Goal: Task Accomplishment & Management: Manage account settings

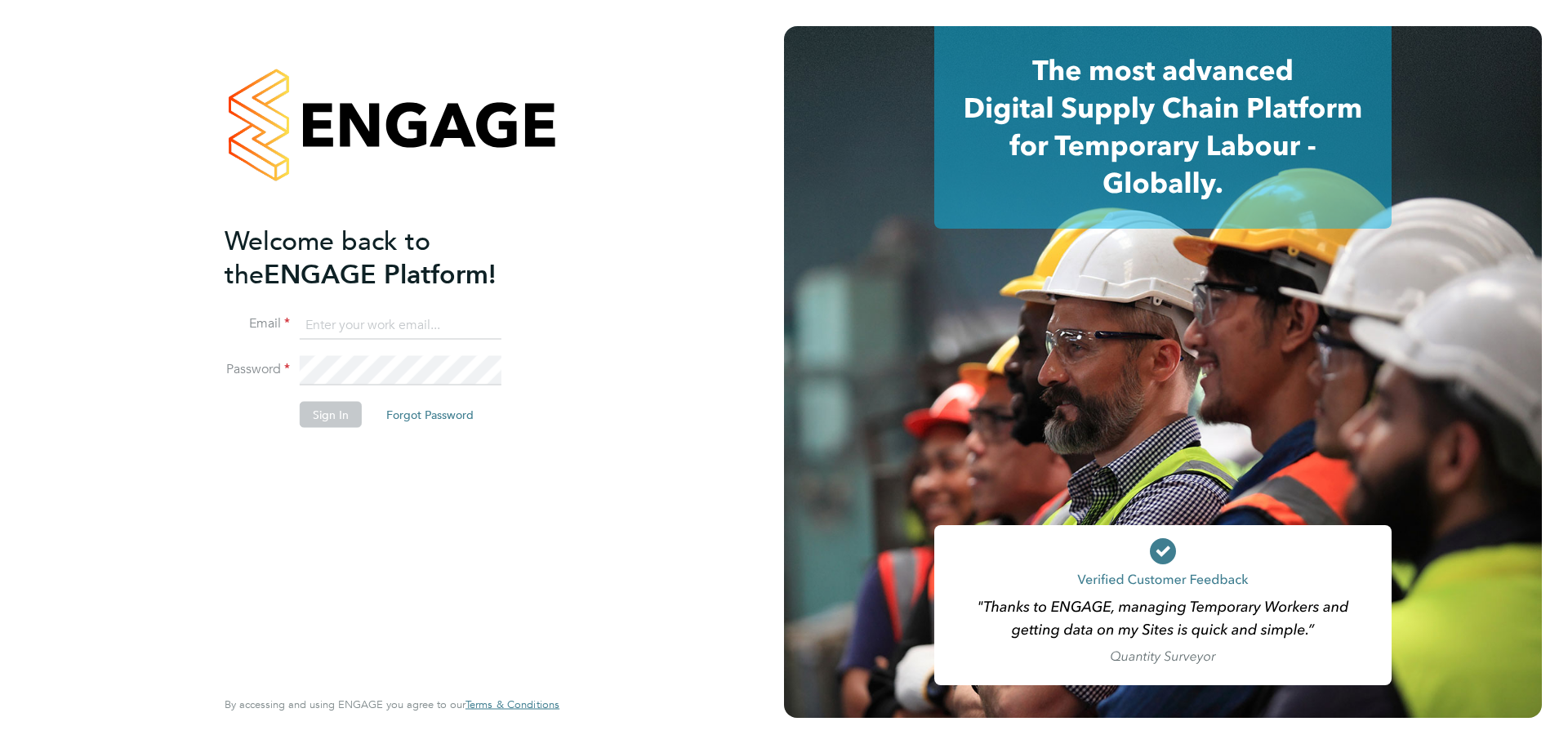
type input "valentyn.samchuk@vistry.co.uk"
click at [333, 421] on button "Sign In" at bounding box center [331, 414] width 62 height 26
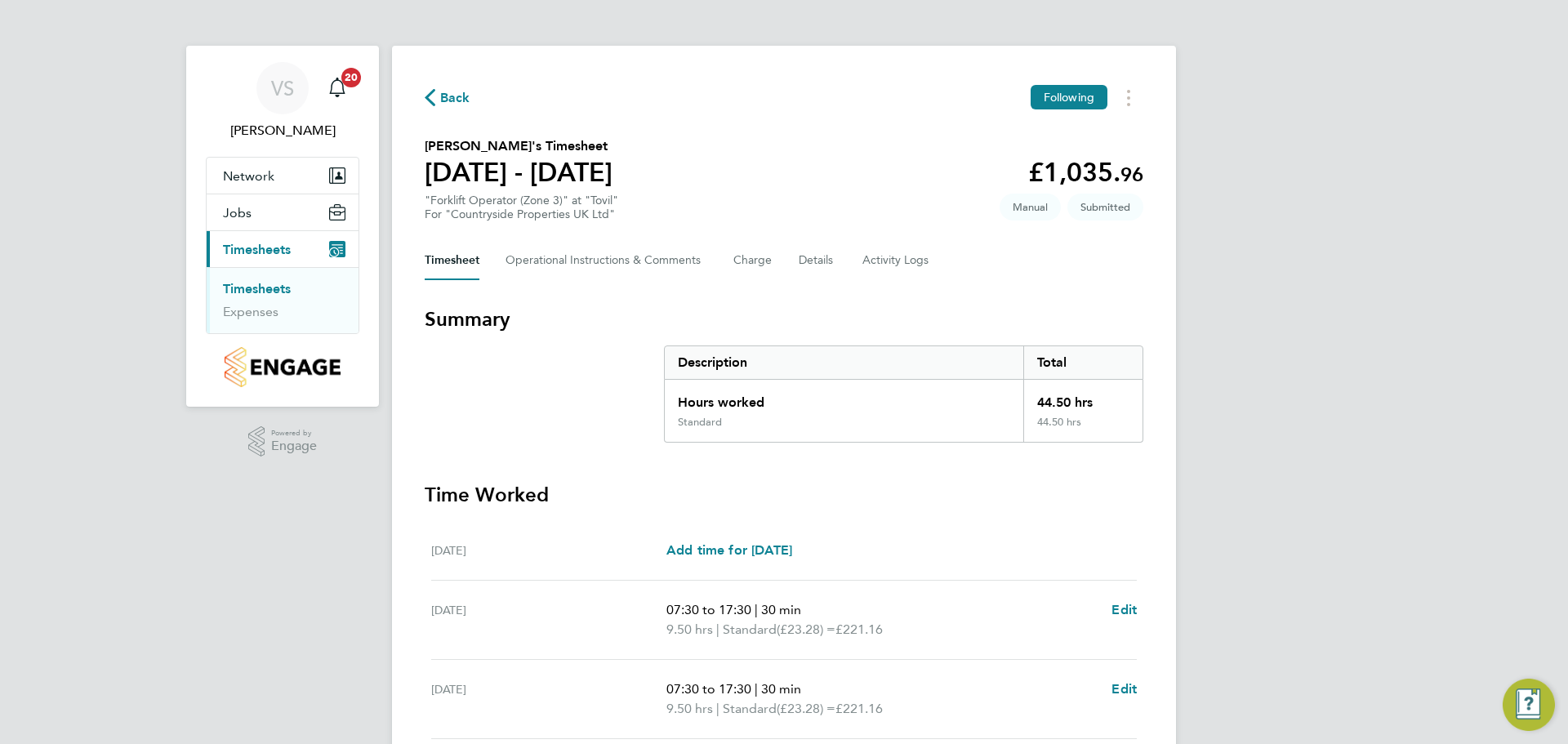
scroll to position [436, 0]
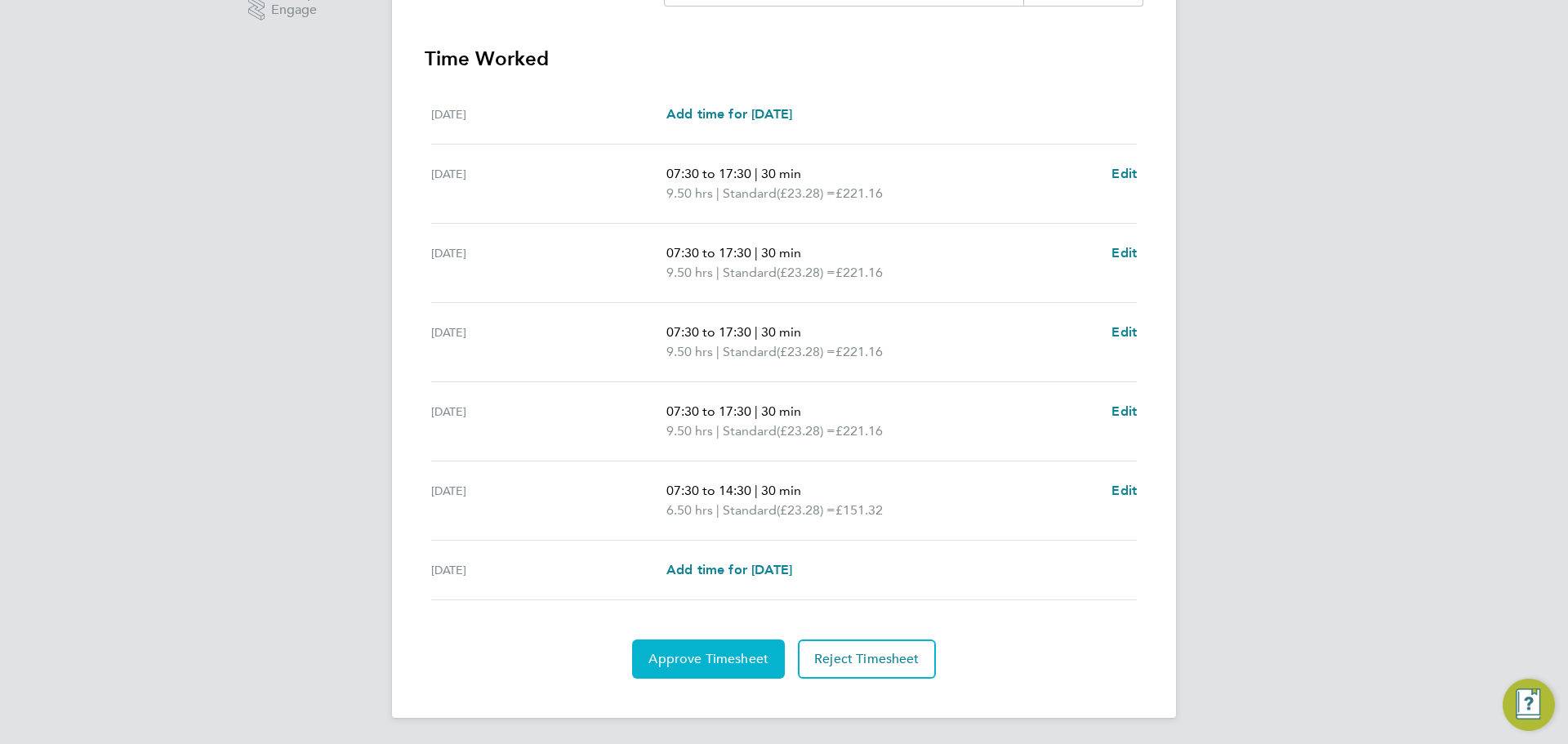
click at [718, 656] on span "Approve Timesheet" at bounding box center [708, 659] width 120 height 16
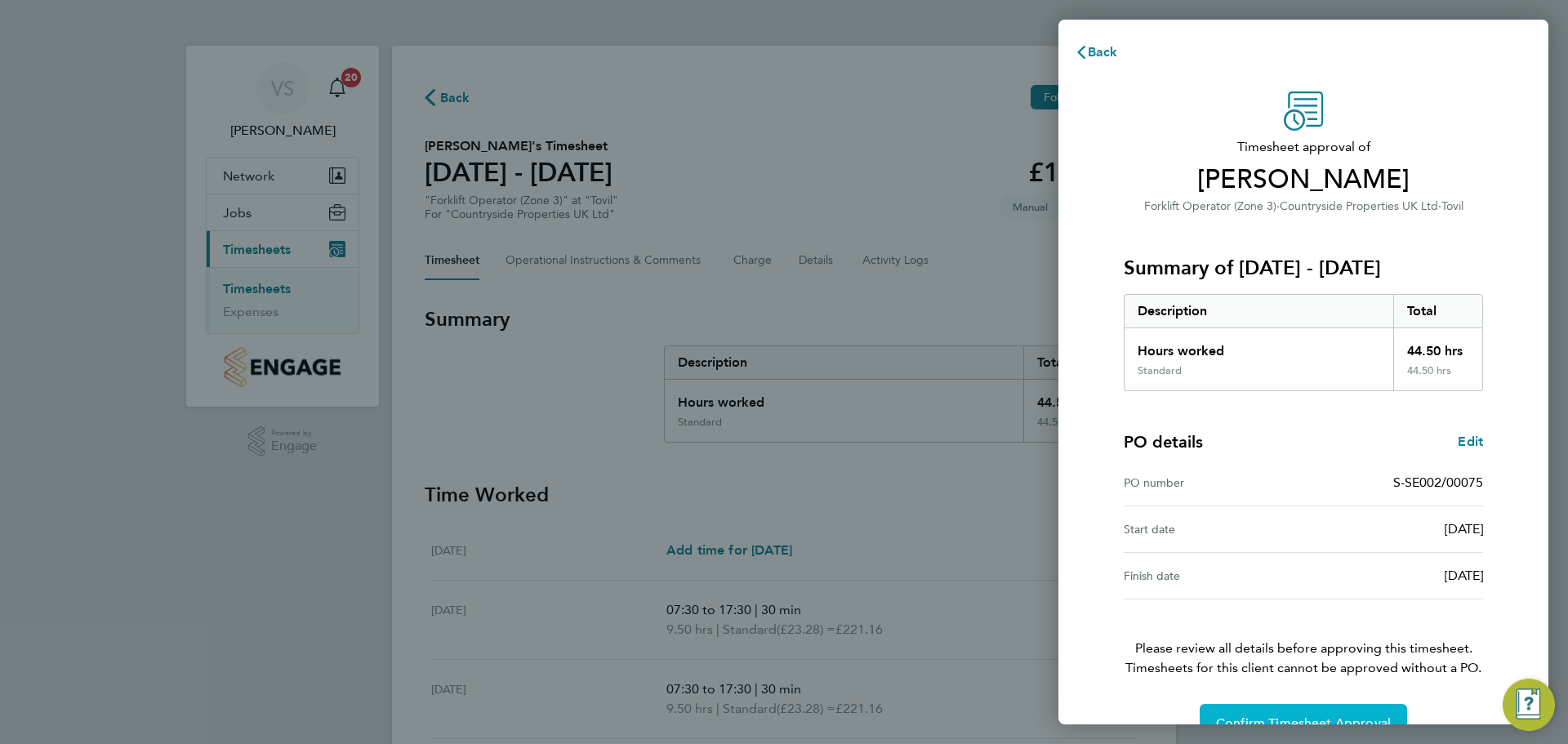
click at [1267, 711] on button "Confirm Timesheet Approval" at bounding box center [1302, 724] width 207 height 39
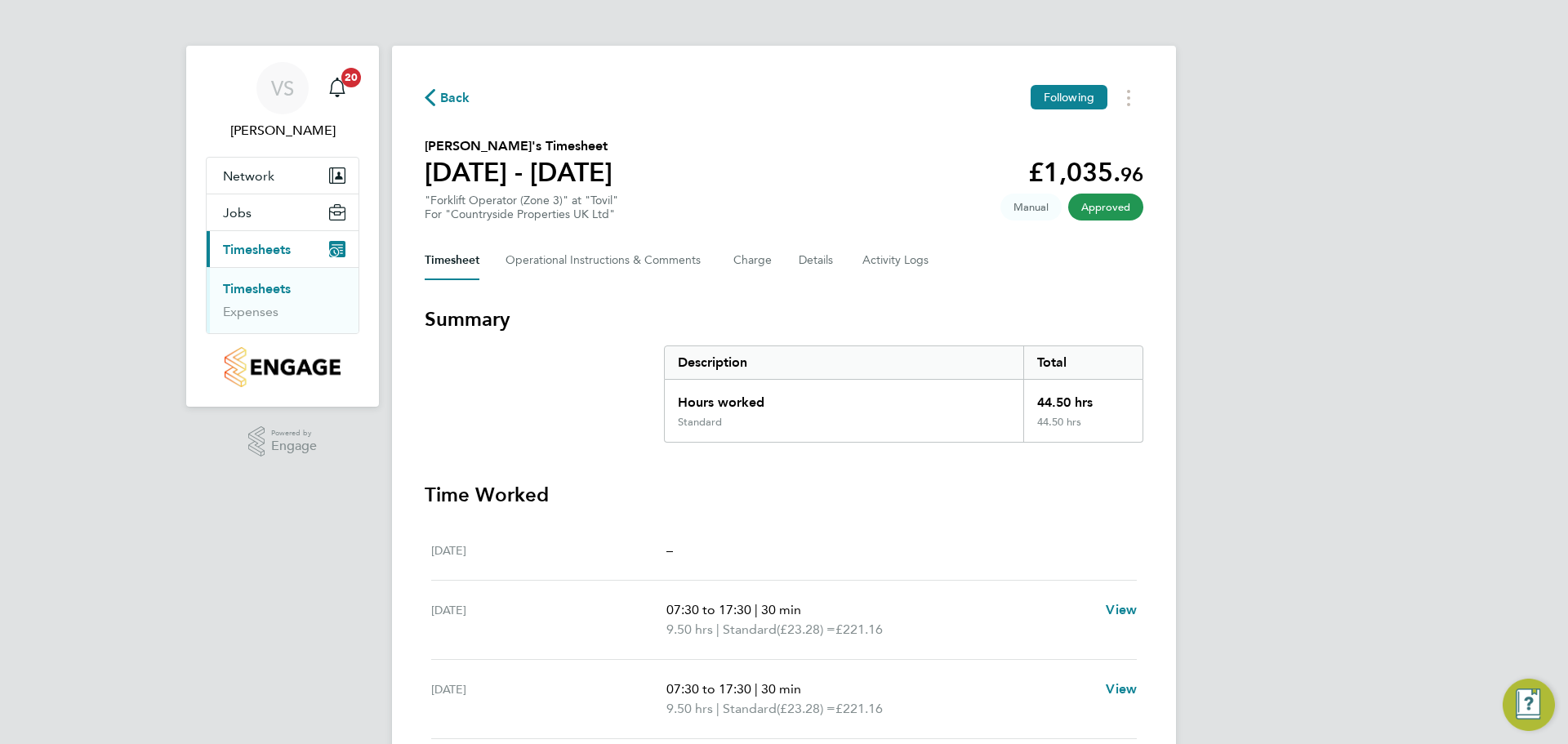
click at [249, 292] on link "Timesheets" at bounding box center [257, 289] width 68 height 15
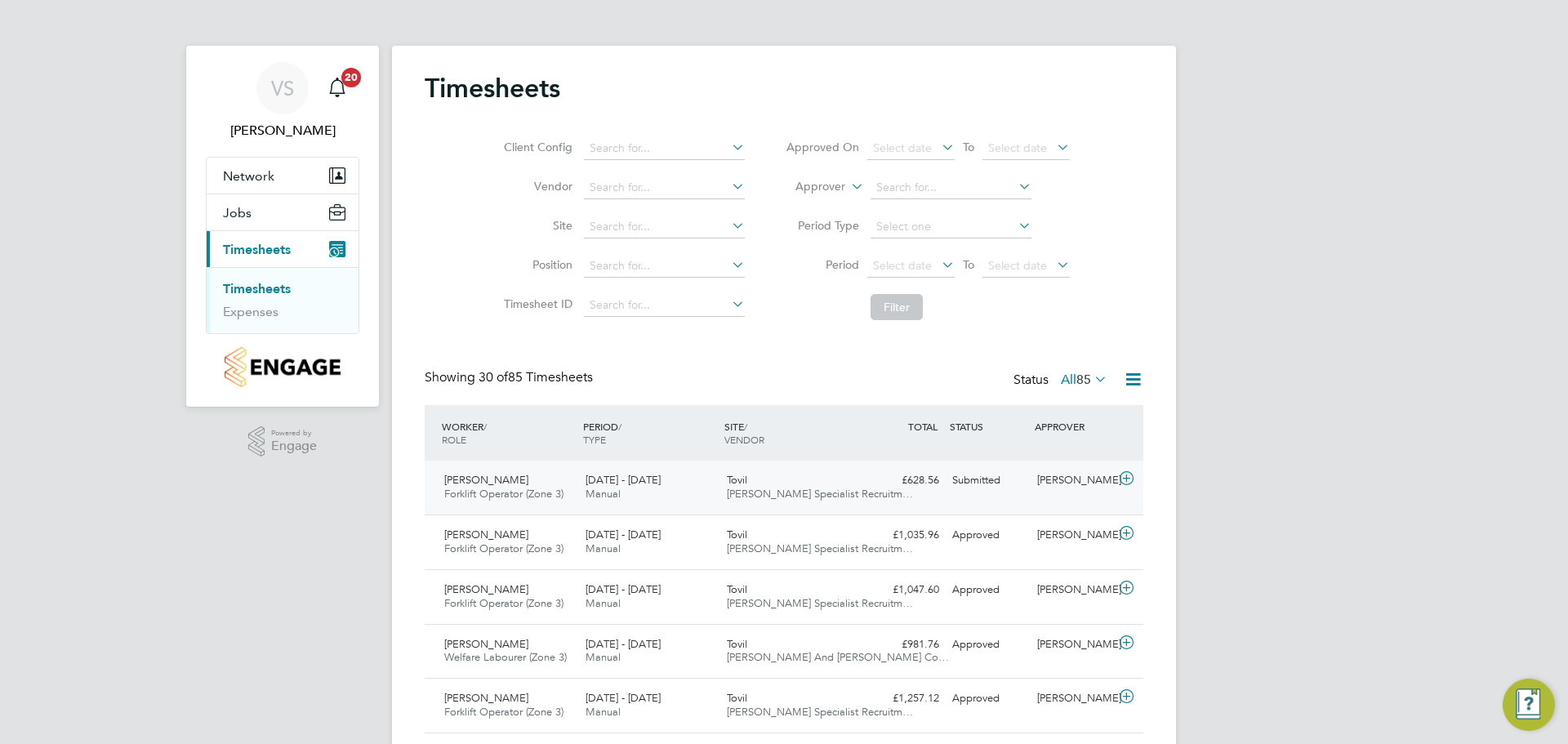
click at [502, 479] on span "[PERSON_NAME]" at bounding box center [486, 480] width 84 height 14
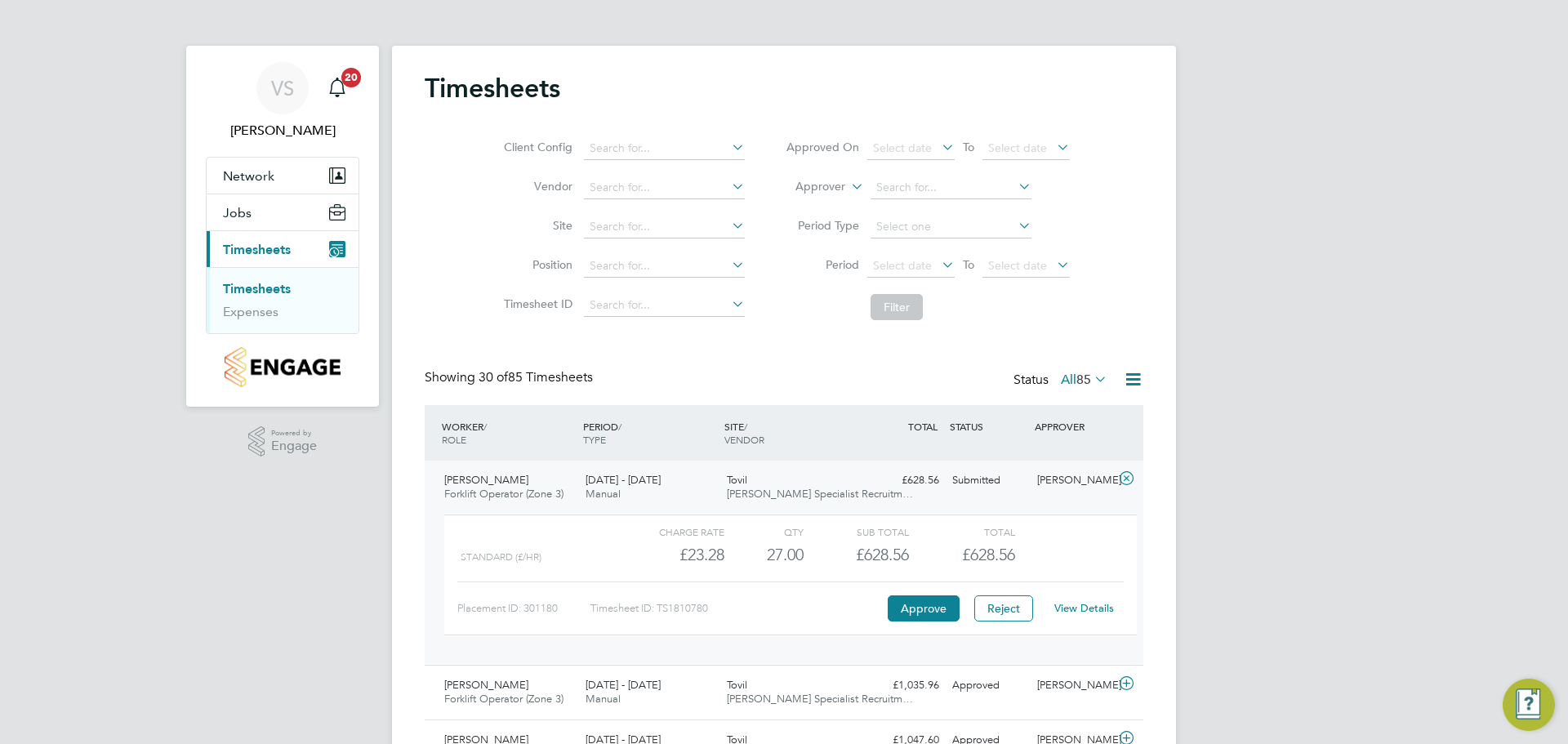
click at [513, 478] on span "[PERSON_NAME]" at bounding box center [486, 480] width 84 height 14
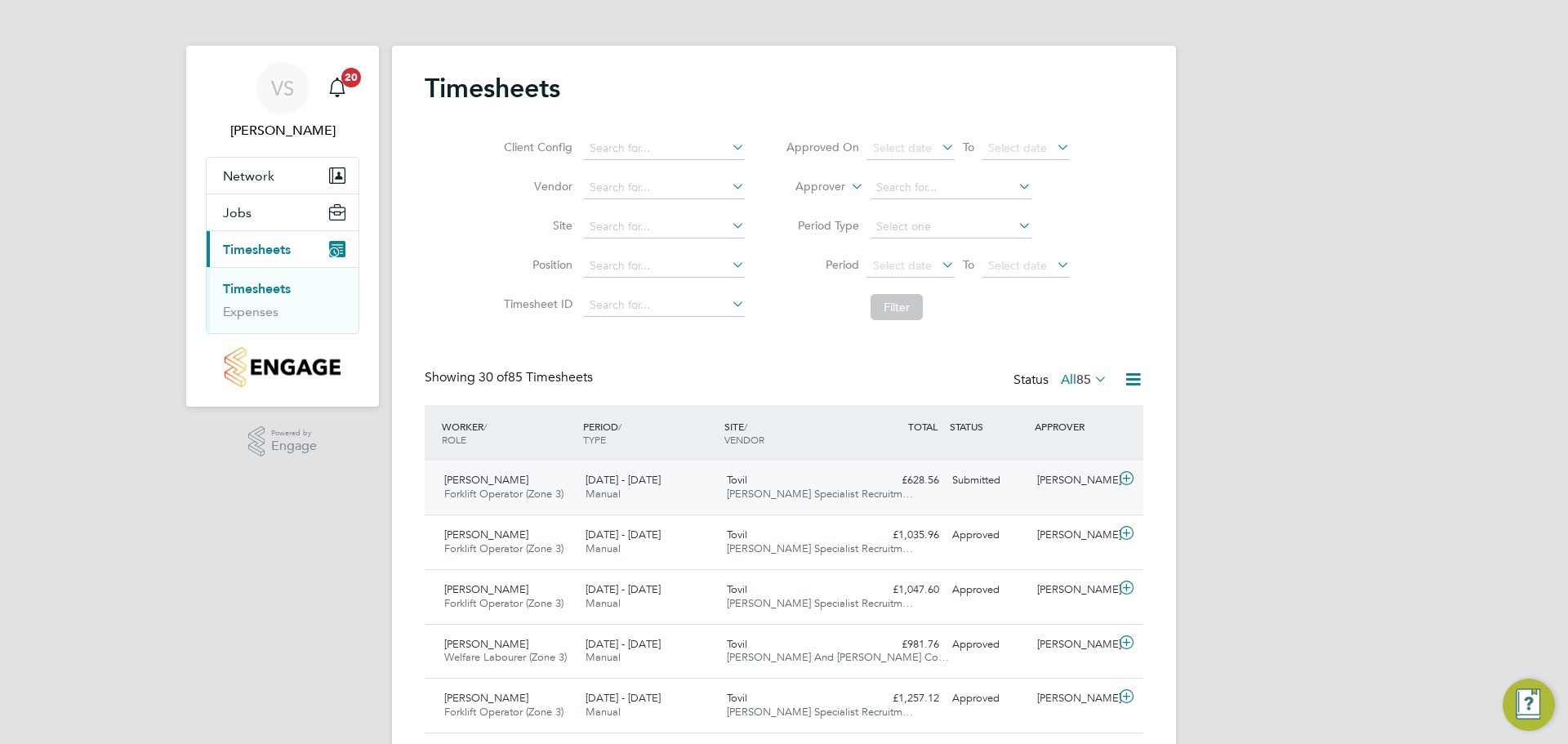
click at [589, 476] on span "[DATE] - [DATE]" at bounding box center [623, 480] width 75 height 14
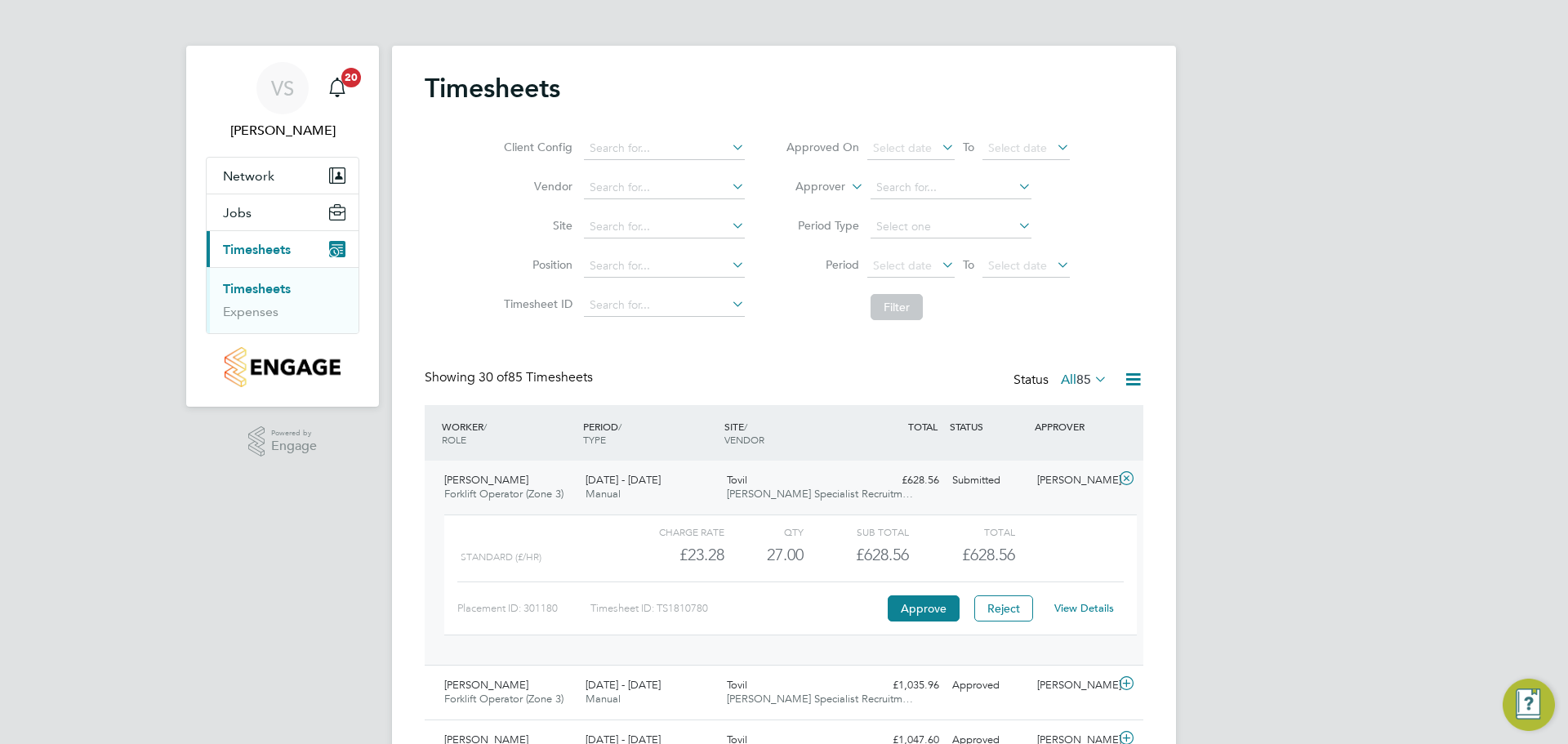
click at [1067, 607] on link "View Details" at bounding box center [1084, 608] width 60 height 14
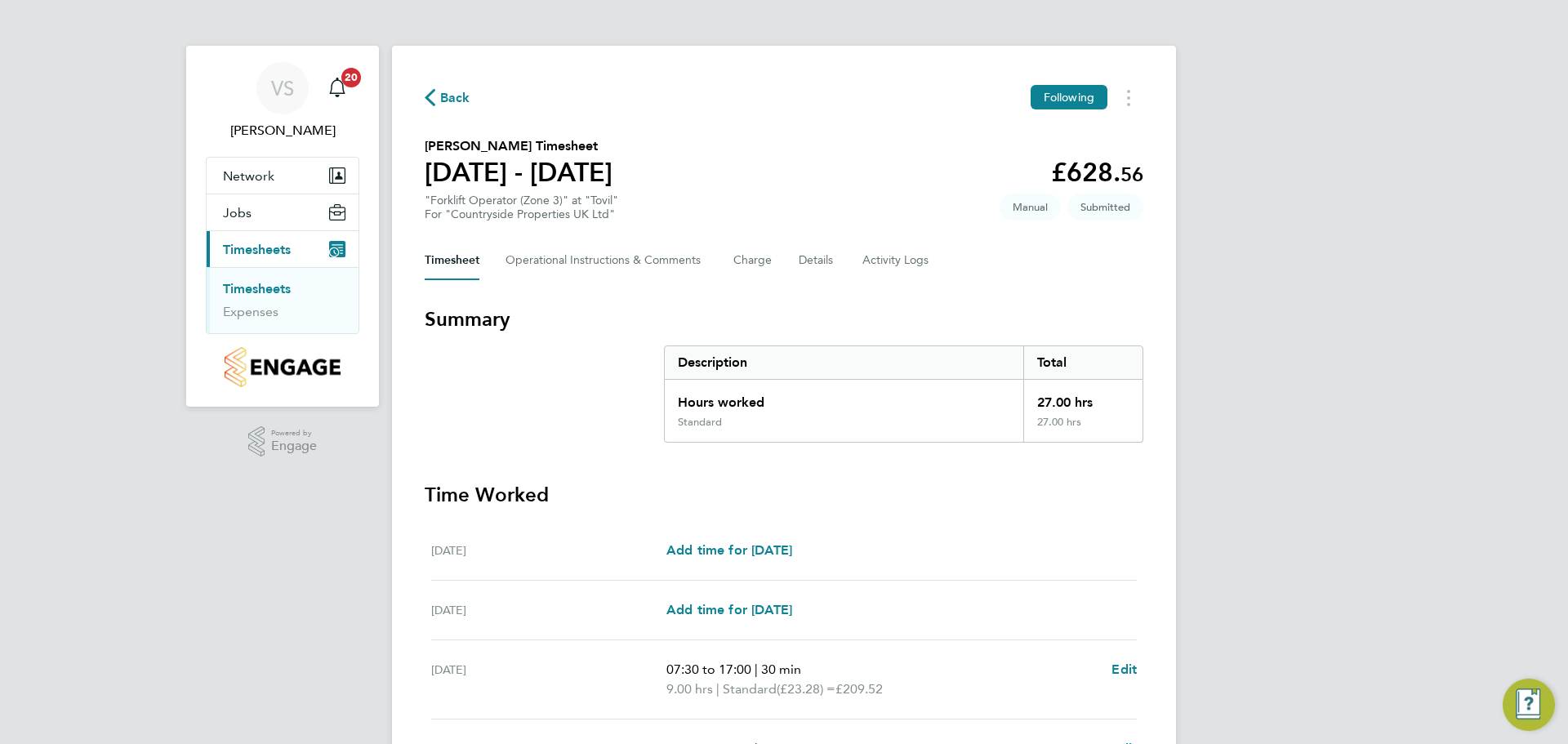
scroll to position [278, 0]
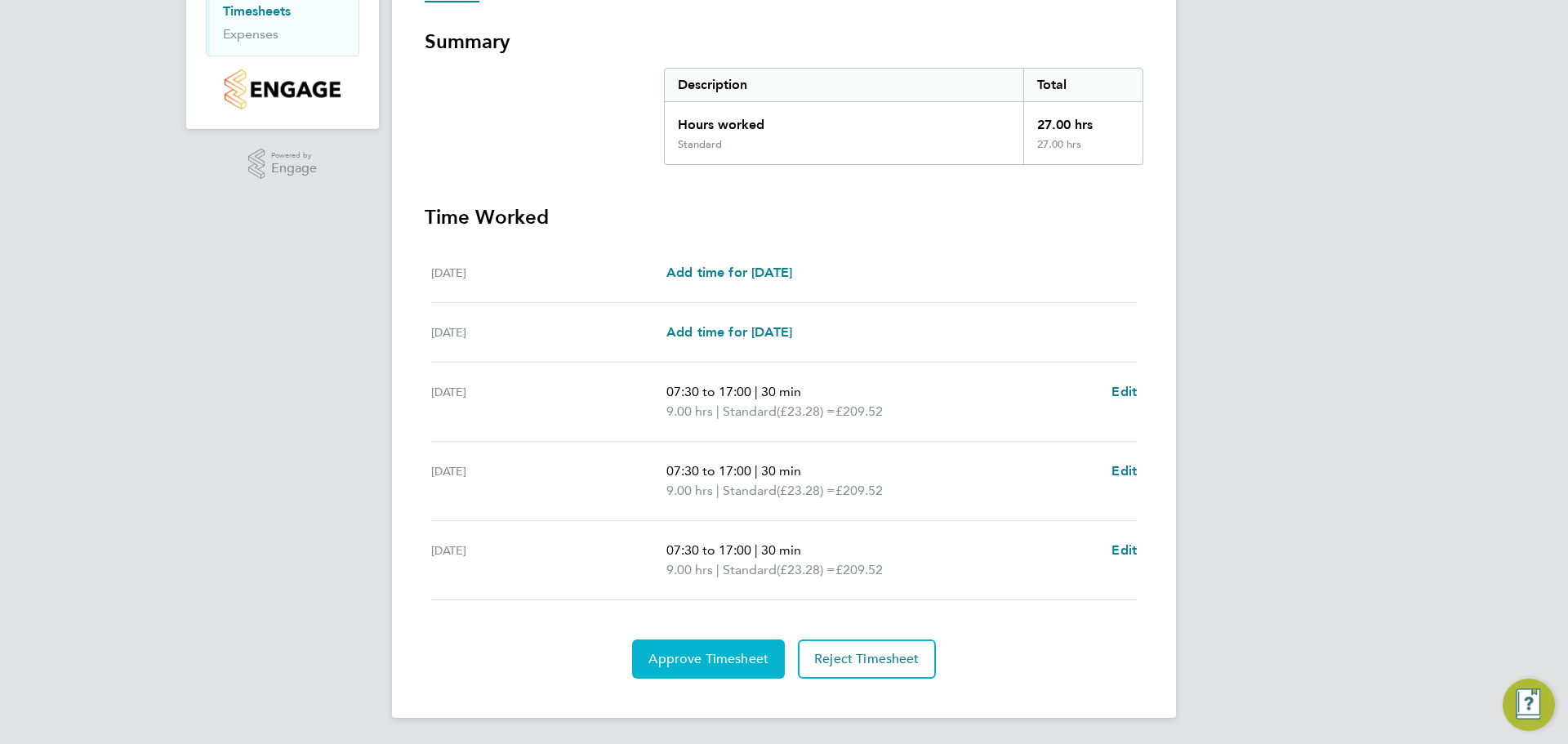
click at [687, 659] on span "Approve Timesheet" at bounding box center [708, 659] width 120 height 16
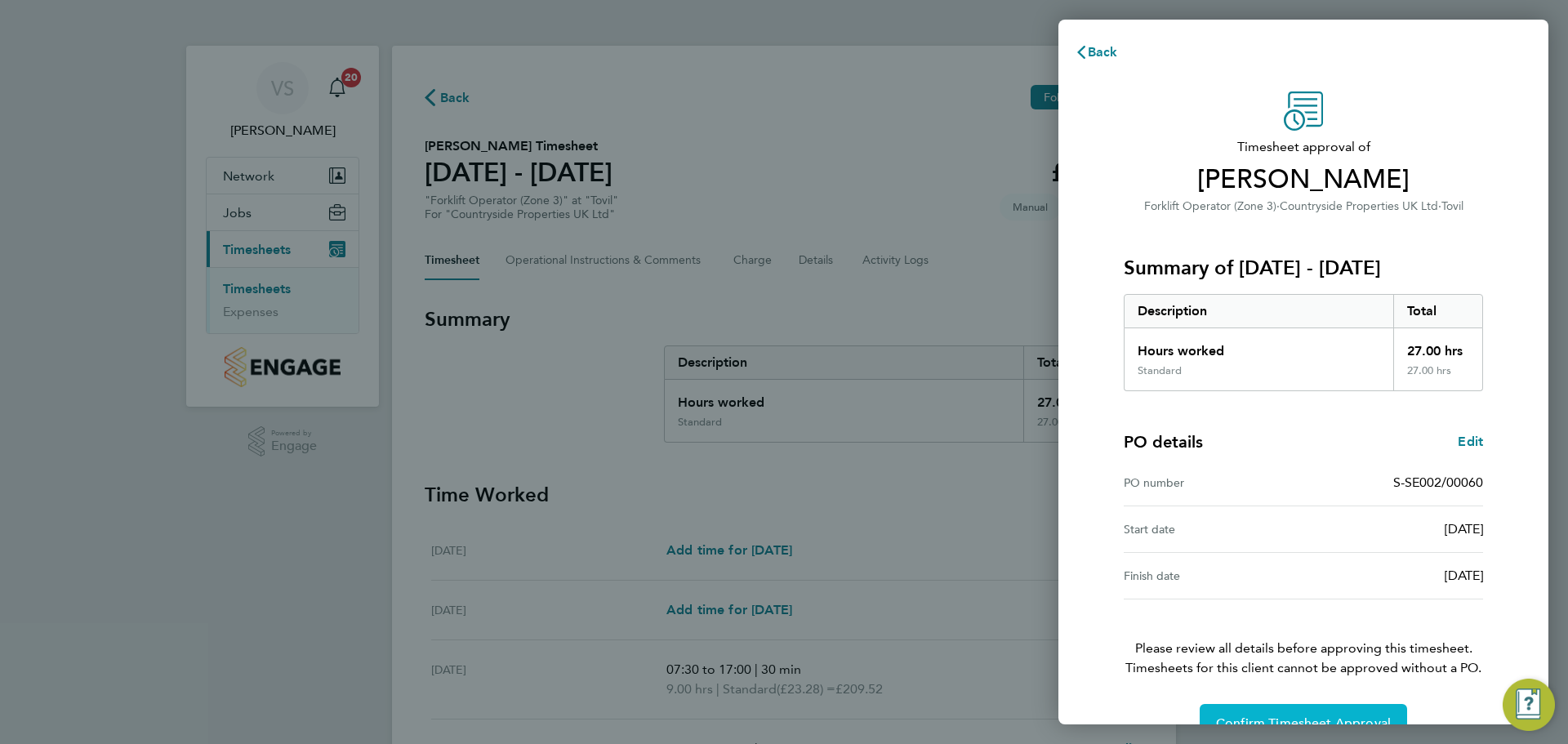
click at [1277, 716] on span "Confirm Timesheet Approval" at bounding box center [1303, 723] width 175 height 16
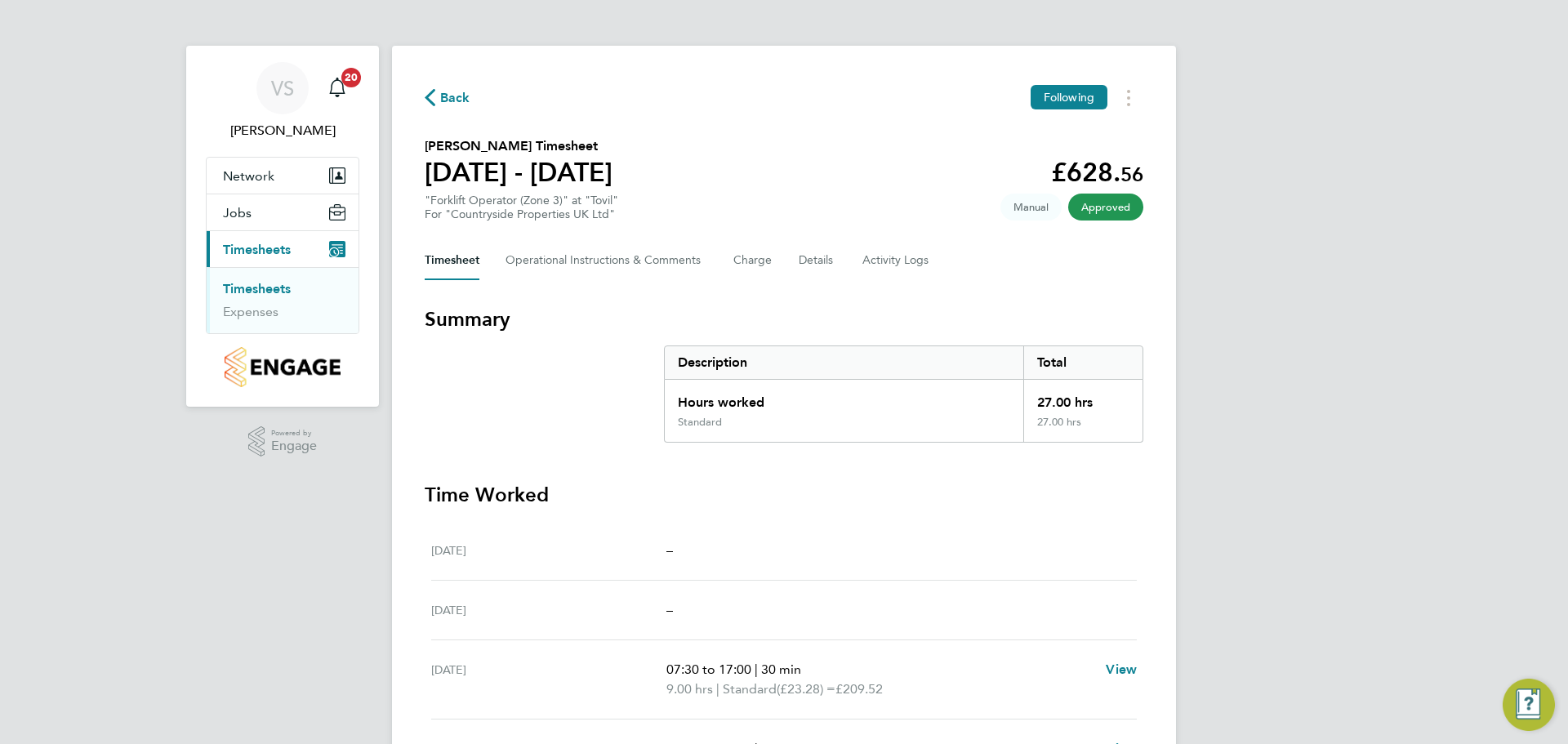
click at [267, 290] on link "Timesheets" at bounding box center [257, 289] width 68 height 15
